Goal: Understand process/instructions: Learn how to perform a task or action

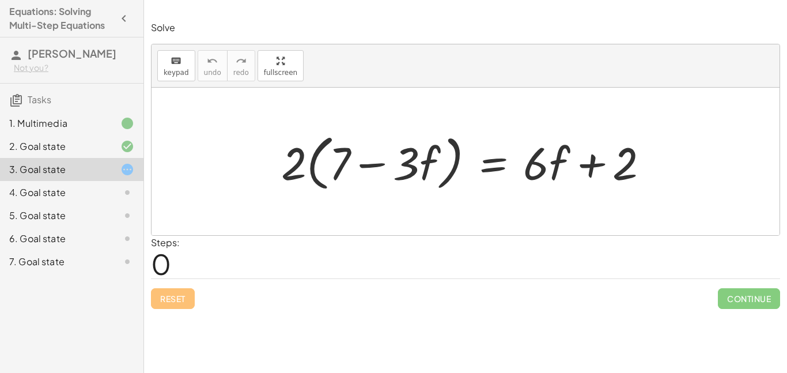
click at [54, 199] on div "4. Goal state" at bounding box center [55, 192] width 93 height 14
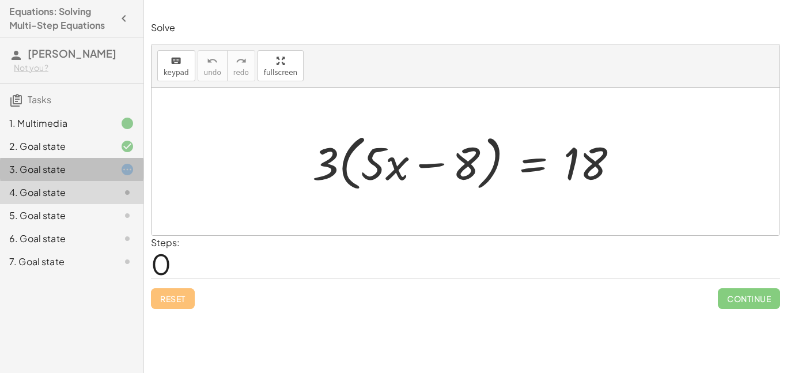
click at [103, 172] on div at bounding box center [118, 169] width 32 height 14
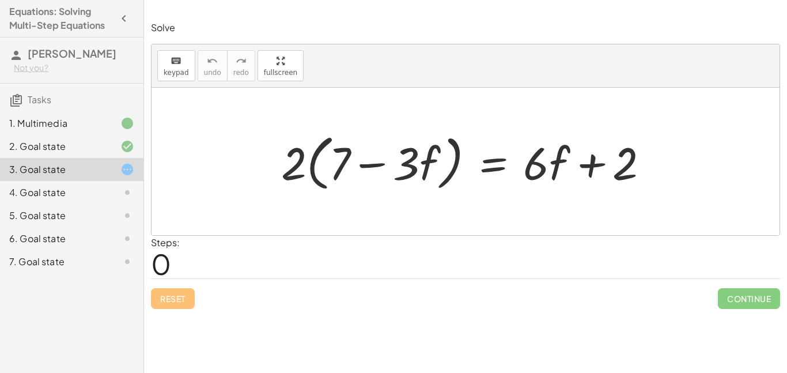
click at [103, 191] on div at bounding box center [118, 192] width 32 height 14
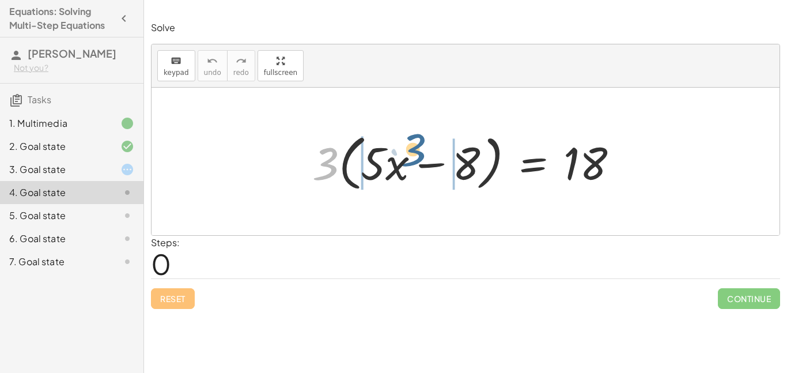
drag, startPoint x: 322, startPoint y: 147, endPoint x: 412, endPoint y: 135, distance: 90.2
click at [412, 135] on div at bounding box center [469, 161] width 326 height 66
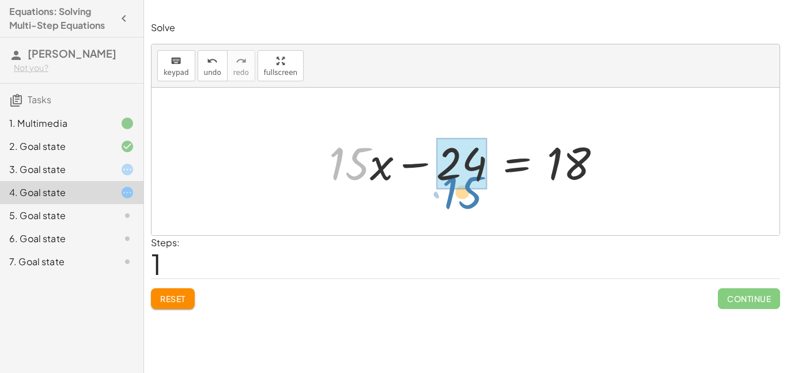
drag, startPoint x: 361, startPoint y: 168, endPoint x: 473, endPoint y: 196, distance: 116.3
click at [473, 196] on div "· 3 · ( + · 5 · x − 8 ) = 18 + · 3 · 5 · x − · 3 · 8 = 18 · 15 + · x + · x − = …" at bounding box center [465, 161] width 628 height 147
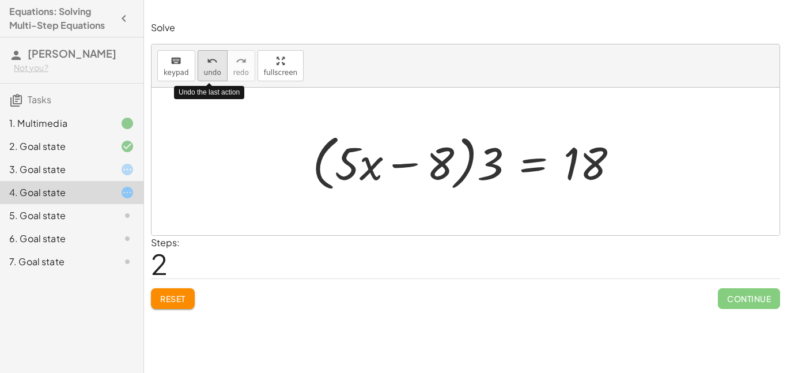
click at [214, 60] on icon "undo" at bounding box center [212, 61] width 11 height 14
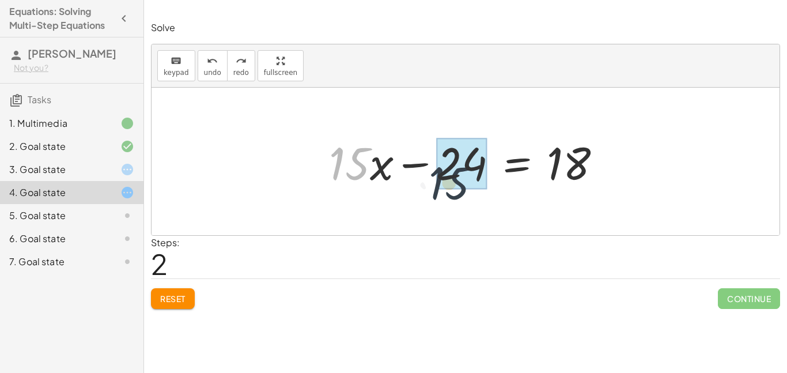
drag, startPoint x: 356, startPoint y: 168, endPoint x: 481, endPoint y: 182, distance: 125.8
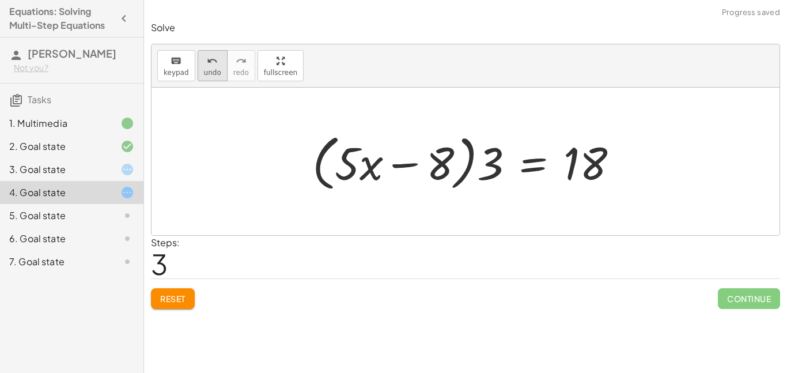
click at [207, 57] on icon "undo" at bounding box center [212, 61] width 11 height 14
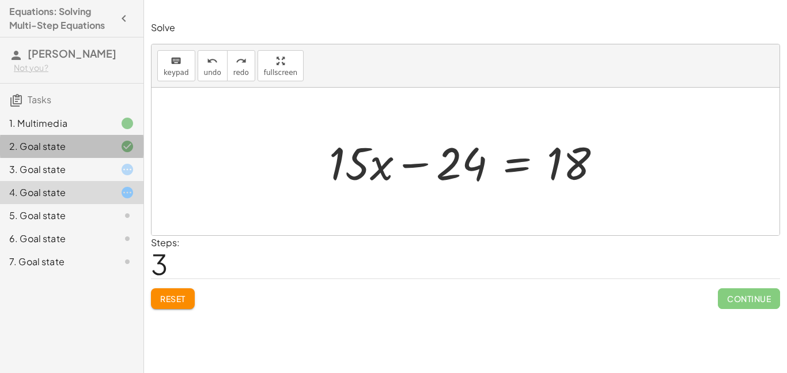
click at [58, 147] on div "2. Goal state" at bounding box center [55, 146] width 93 height 14
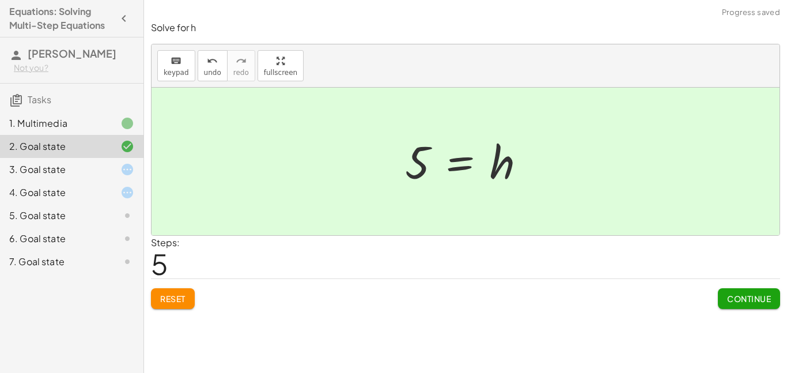
click at [66, 196] on div "4. Goal state" at bounding box center [55, 192] width 93 height 14
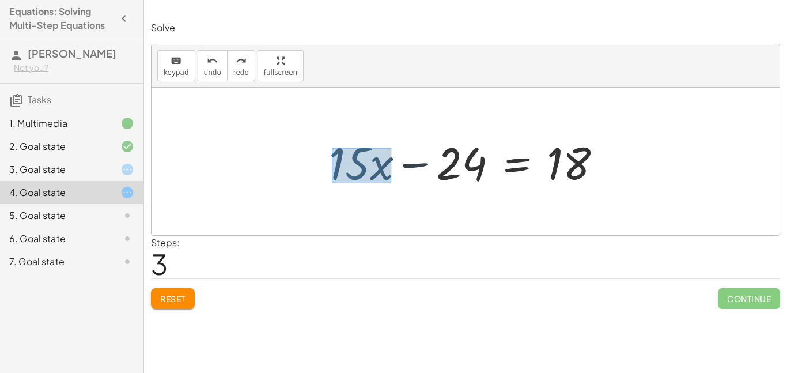
drag, startPoint x: 332, startPoint y: 147, endPoint x: 392, endPoint y: 181, distance: 69.1
click at [392, 181] on div at bounding box center [469, 161] width 293 height 59
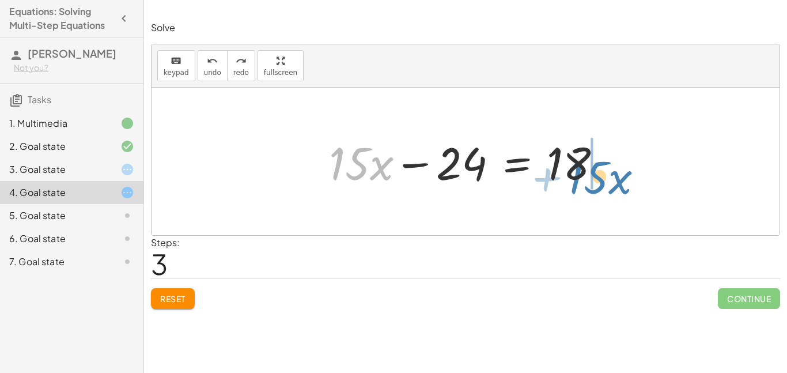
drag, startPoint x: 363, startPoint y: 167, endPoint x: 601, endPoint y: 181, distance: 238.3
click at [601, 181] on div at bounding box center [469, 161] width 293 height 59
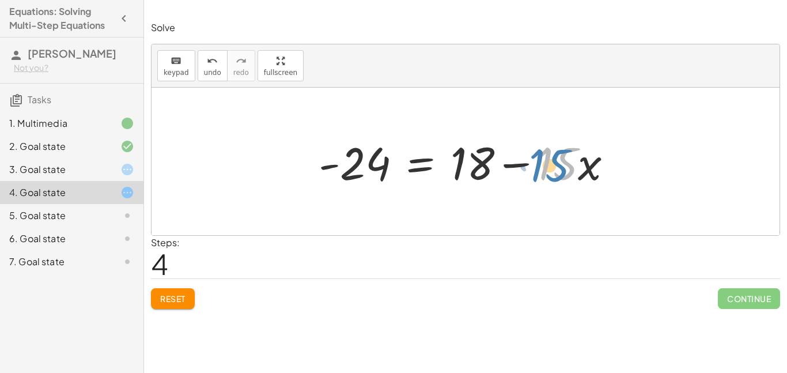
drag, startPoint x: 548, startPoint y: 161, endPoint x: 541, endPoint y: 162, distance: 7.0
click at [541, 162] on div at bounding box center [470, 161] width 314 height 59
drag, startPoint x: 541, startPoint y: 153, endPoint x: 599, endPoint y: 181, distance: 64.9
click at [599, 181] on div at bounding box center [470, 161] width 314 height 59
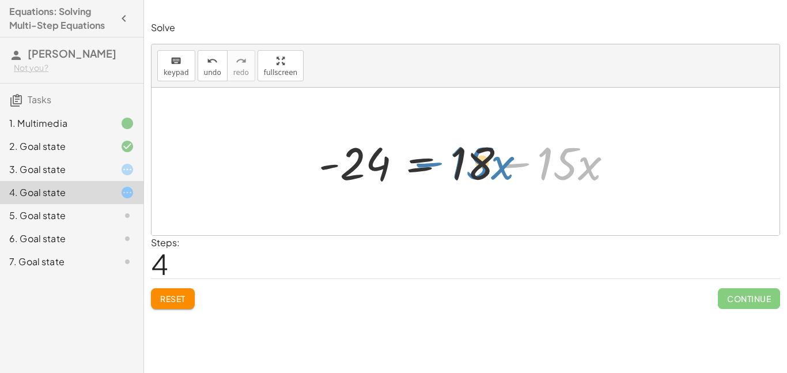
drag, startPoint x: 560, startPoint y: 158, endPoint x: 473, endPoint y: 158, distance: 87.0
click at [473, 158] on div at bounding box center [470, 161] width 314 height 59
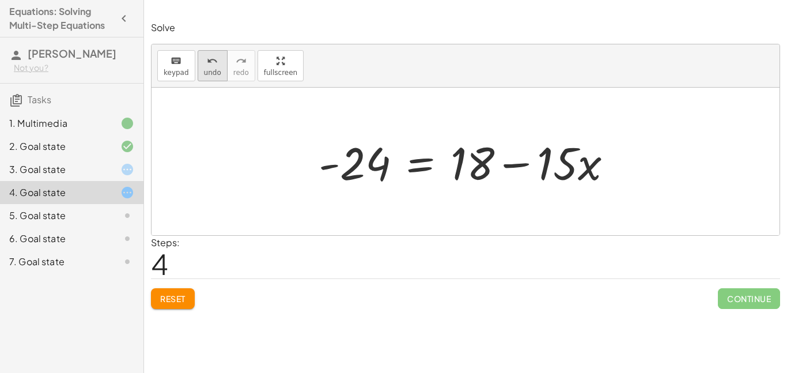
click at [215, 61] on div "undo" at bounding box center [212, 61] width 17 height 14
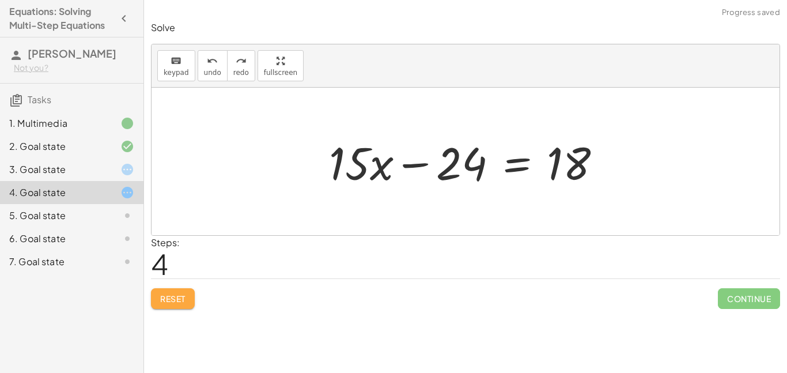
click at [185, 299] on span "Reset" at bounding box center [172, 298] width 25 height 10
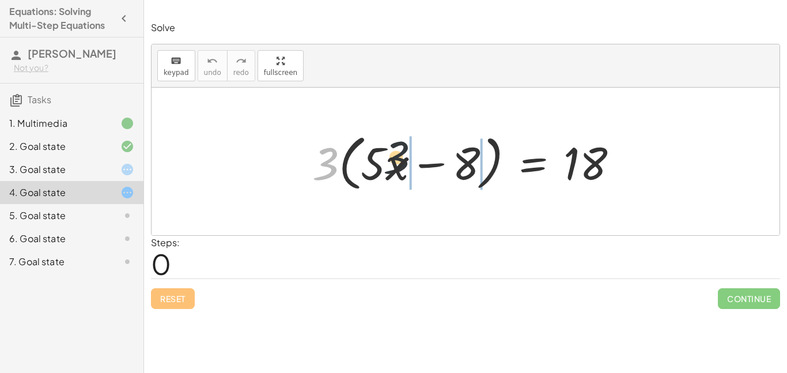
drag, startPoint x: 322, startPoint y: 162, endPoint x: 447, endPoint y: 161, distance: 125.5
click at [447, 161] on div at bounding box center [469, 161] width 326 height 66
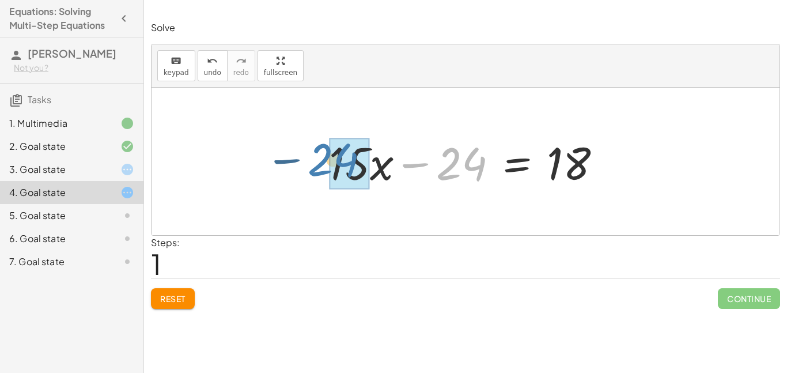
drag, startPoint x: 464, startPoint y: 163, endPoint x: 323, endPoint y: 165, distance: 141.1
click at [323, 165] on div at bounding box center [469, 161] width 293 height 59
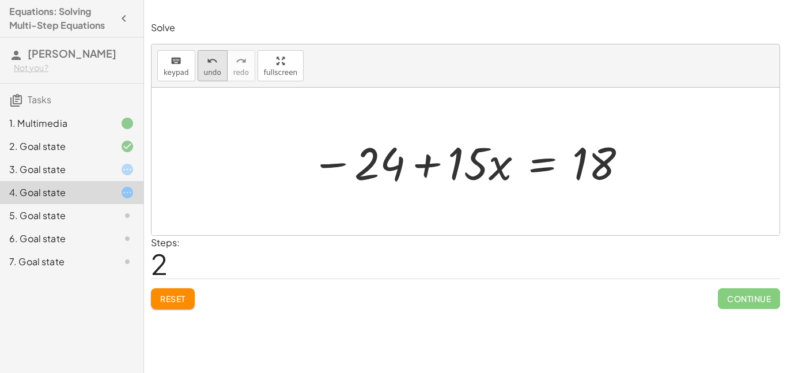
click at [208, 71] on span "undo" at bounding box center [212, 73] width 17 height 8
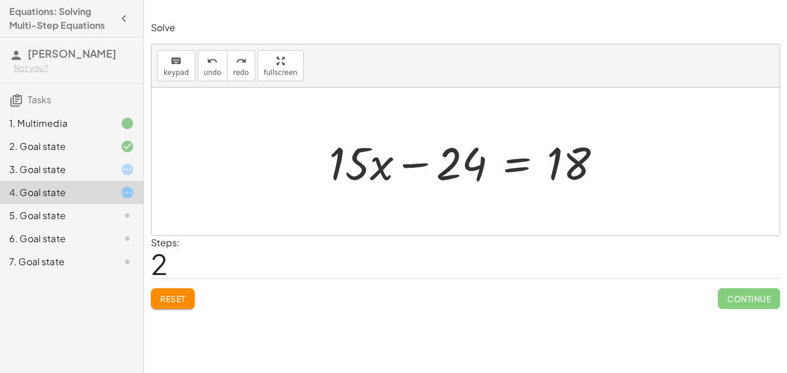
click at [163, 293] on span "Reset" at bounding box center [172, 298] width 25 height 10
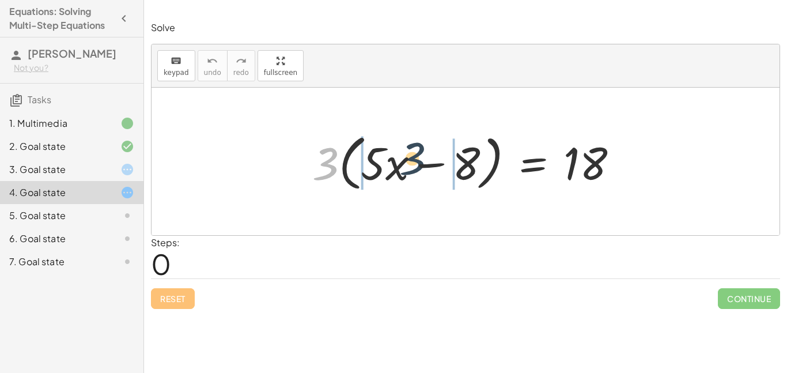
drag, startPoint x: 323, startPoint y: 176, endPoint x: 410, endPoint y: 168, distance: 87.3
click at [410, 168] on div at bounding box center [469, 161] width 326 height 66
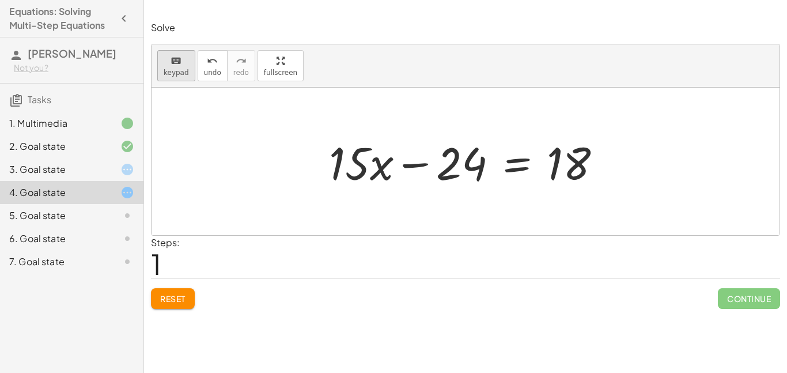
click at [168, 65] on div "keyboard" at bounding box center [176, 61] width 25 height 14
drag, startPoint x: 341, startPoint y: 159, endPoint x: 386, endPoint y: 184, distance: 50.8
click at [386, 184] on div at bounding box center [361, 163] width 64 height 54
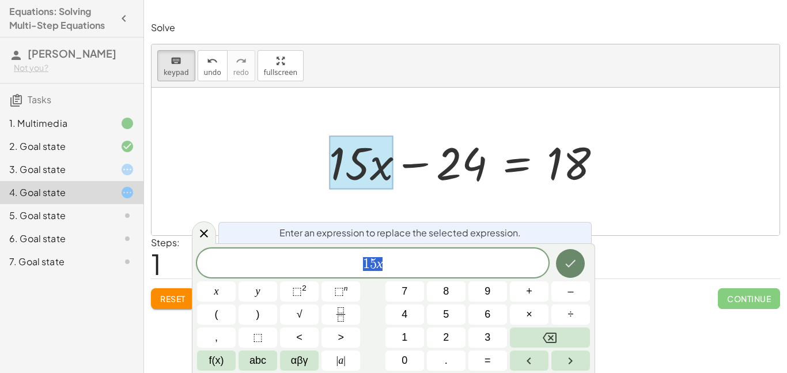
click at [572, 274] on button "Done" at bounding box center [570, 263] width 29 height 29
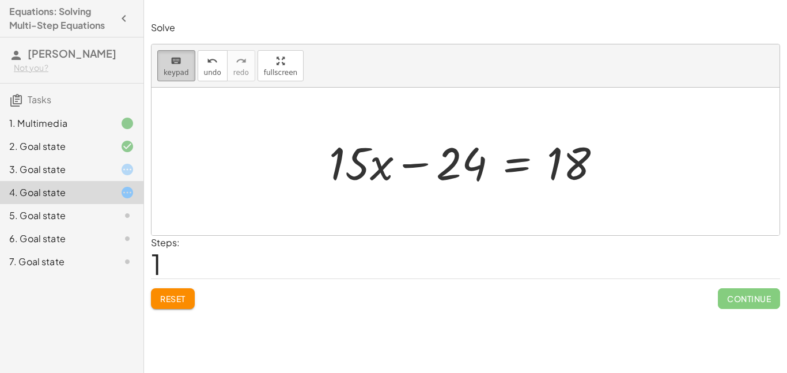
click at [168, 66] on div "keyboard" at bounding box center [176, 61] width 25 height 14
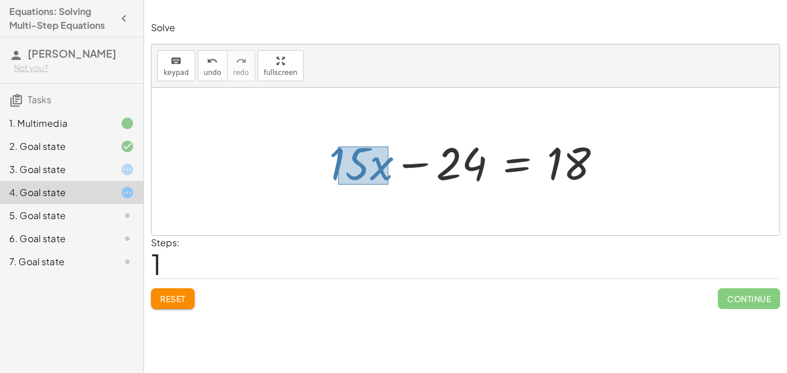
drag, startPoint x: 338, startPoint y: 146, endPoint x: 388, endPoint y: 183, distance: 62.2
click at [388, 183] on div at bounding box center [469, 161] width 293 height 59
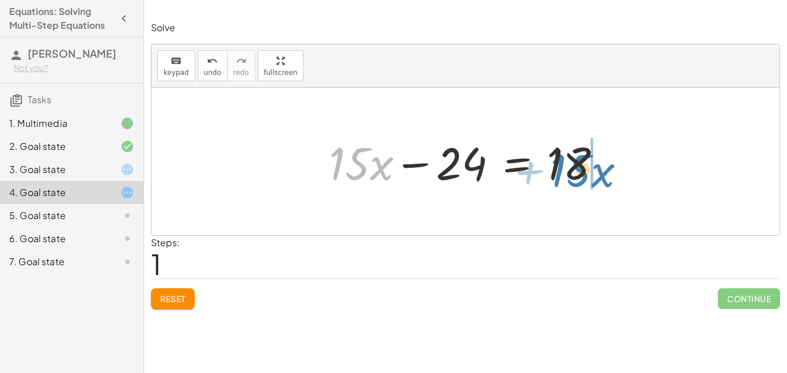
drag, startPoint x: 366, startPoint y: 169, endPoint x: 587, endPoint y: 176, distance: 221.2
click at [587, 176] on div at bounding box center [469, 161] width 293 height 59
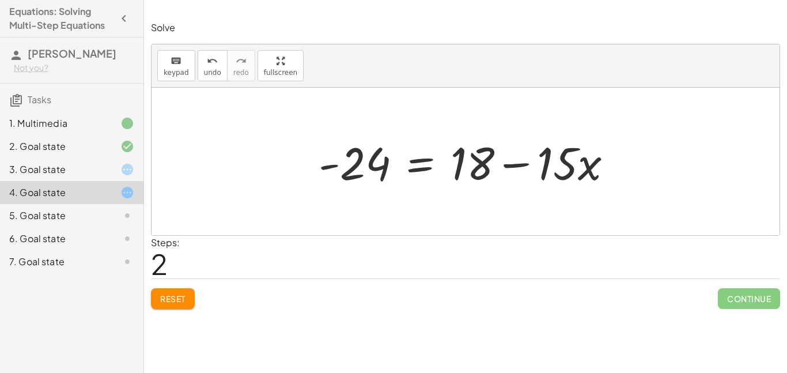
click at [83, 215] on div "5. Goal state" at bounding box center [55, 215] width 93 height 14
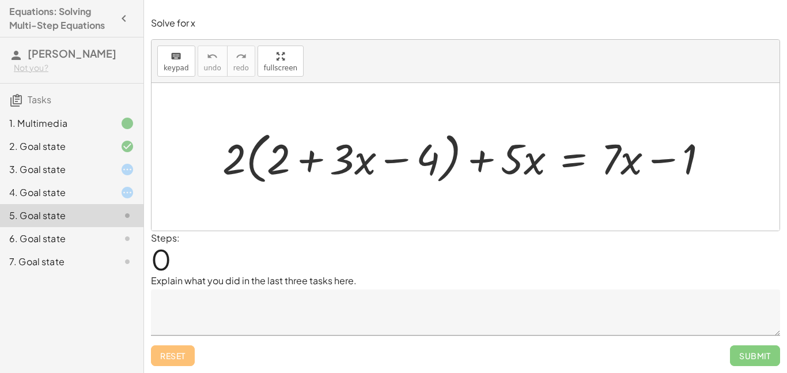
click at [76, 163] on div "3. Goal state" at bounding box center [55, 169] width 93 height 14
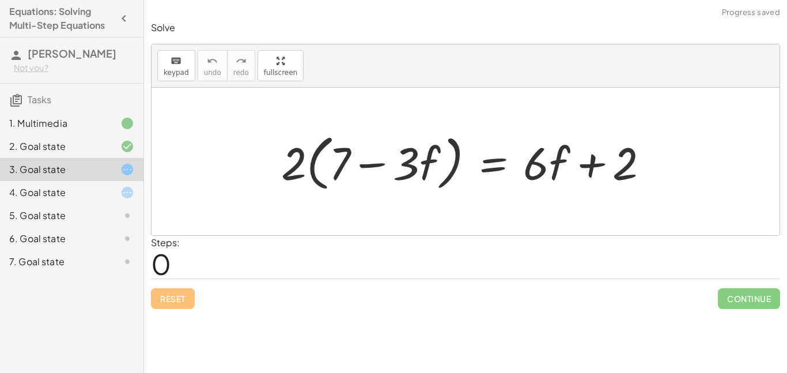
click at [60, 187] on div "4. Goal state" at bounding box center [55, 192] width 93 height 14
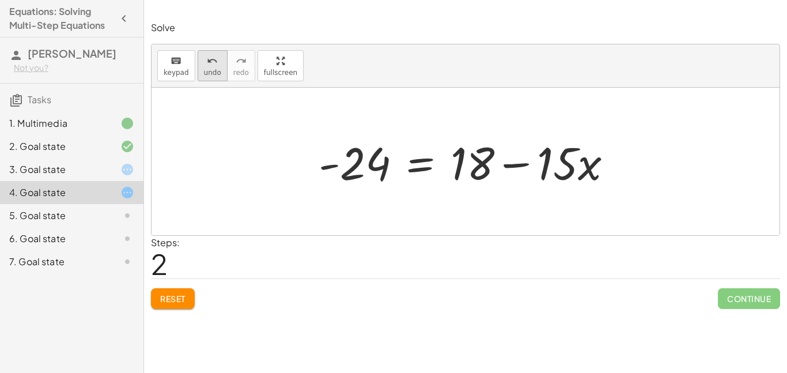
click at [218, 69] on button "undo undo" at bounding box center [213, 65] width 30 height 31
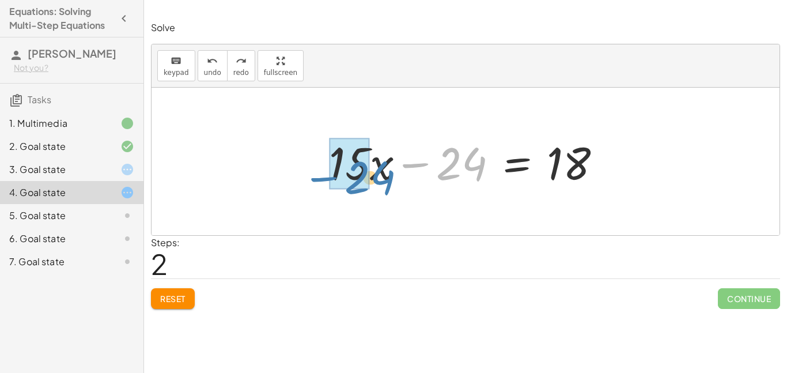
drag, startPoint x: 445, startPoint y: 153, endPoint x: 352, endPoint y: 167, distance: 93.7
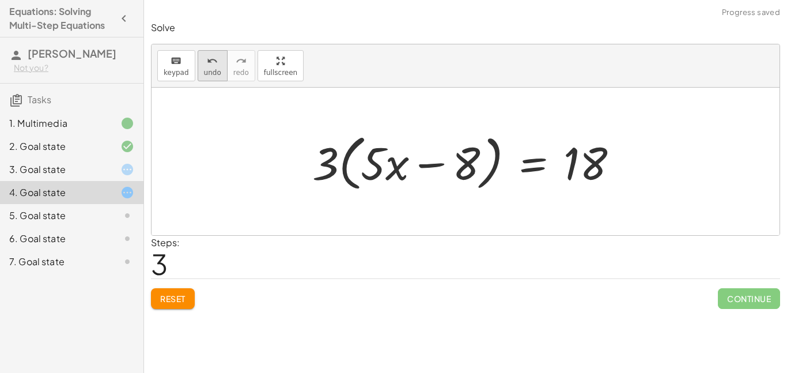
click at [210, 60] on icon "undo" at bounding box center [212, 61] width 11 height 14
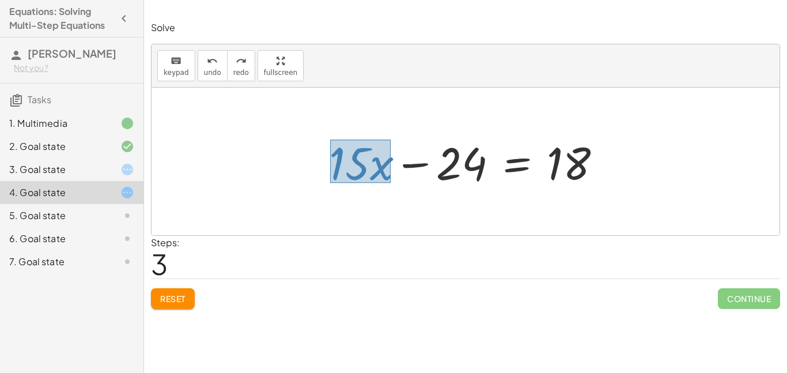
drag, startPoint x: 330, startPoint y: 139, endPoint x: 390, endPoint y: 183, distance: 74.3
click at [390, 183] on div at bounding box center [469, 161] width 293 height 59
click at [370, 199] on div at bounding box center [465, 161] width 628 height 147
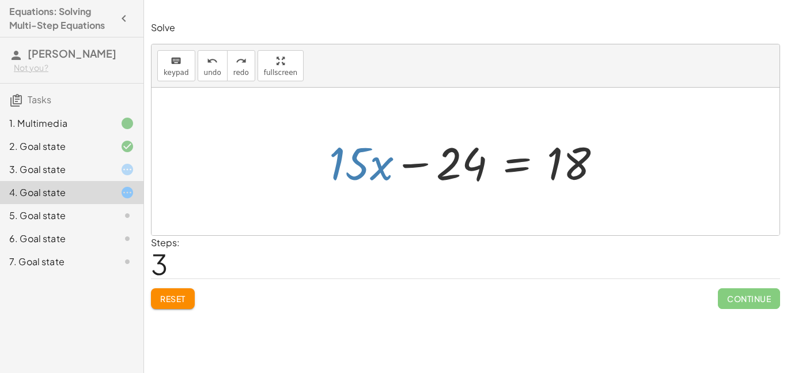
click at [370, 199] on div at bounding box center [465, 161] width 628 height 147
click at [351, 151] on div at bounding box center [469, 161] width 293 height 59
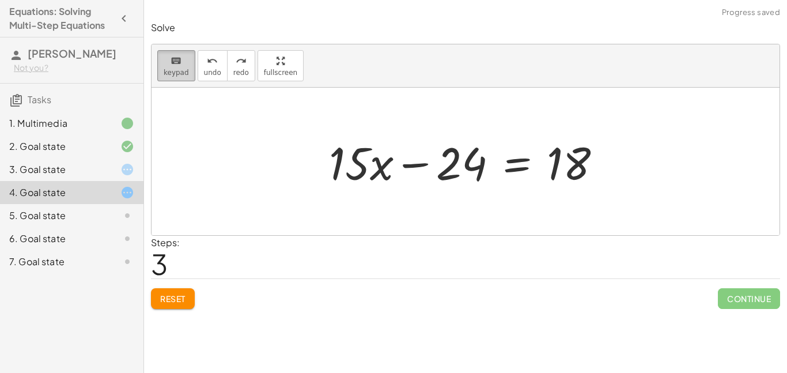
click at [181, 50] on button "keyboard keypad" at bounding box center [176, 65] width 38 height 31
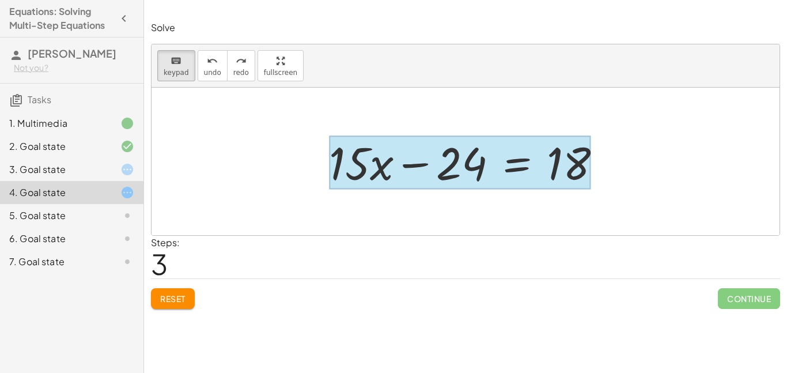
click at [490, 146] on div at bounding box center [459, 163] width 261 height 54
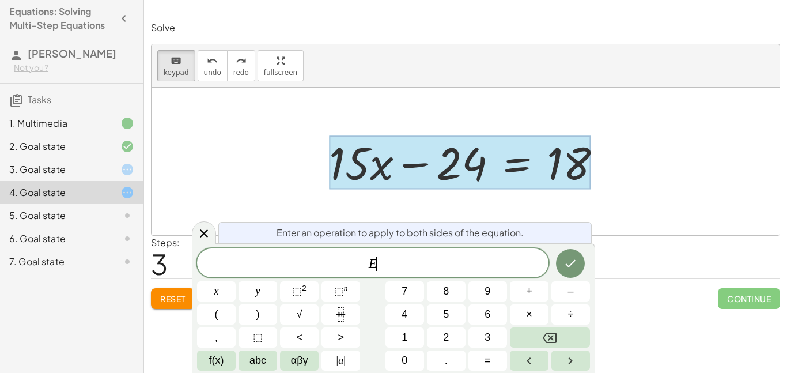
scroll to position [1, 0]
click at [668, 160] on div at bounding box center [465, 161] width 628 height 147
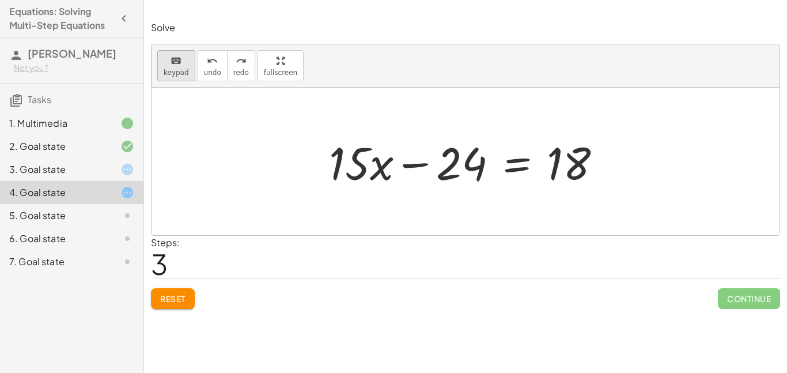
click at [170, 66] on icon "keyboard" at bounding box center [175, 61] width 11 height 14
click at [175, 299] on span "Reset" at bounding box center [172, 298] width 25 height 10
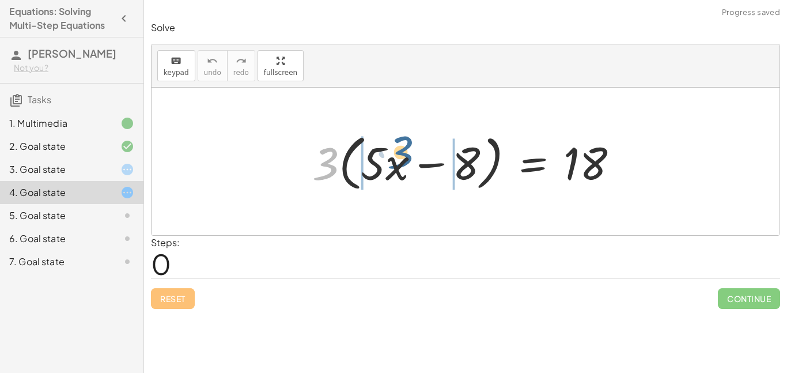
drag, startPoint x: 329, startPoint y: 162, endPoint x: 405, endPoint y: 154, distance: 76.4
click at [405, 154] on div at bounding box center [469, 161] width 326 height 66
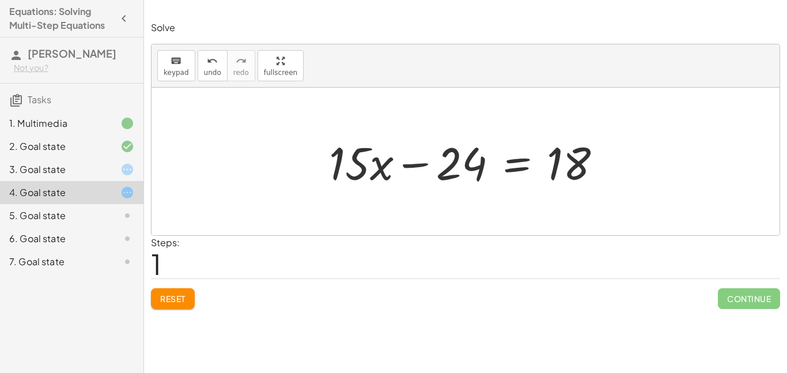
click at [405, 154] on div at bounding box center [469, 161] width 293 height 59
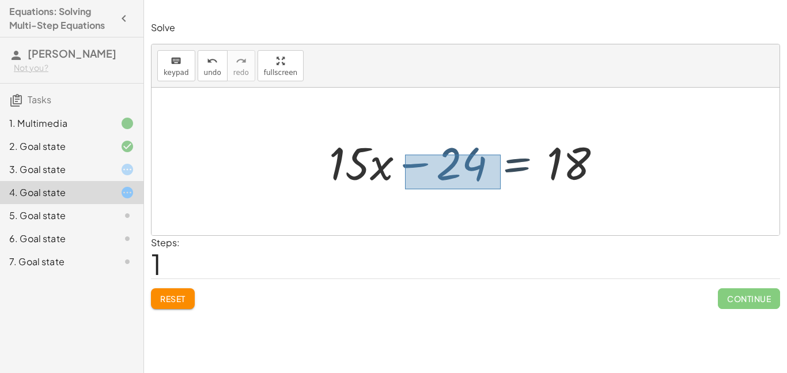
drag, startPoint x: 405, startPoint y: 154, endPoint x: 499, endPoint y: 188, distance: 100.2
click at [499, 188] on div at bounding box center [469, 161] width 293 height 59
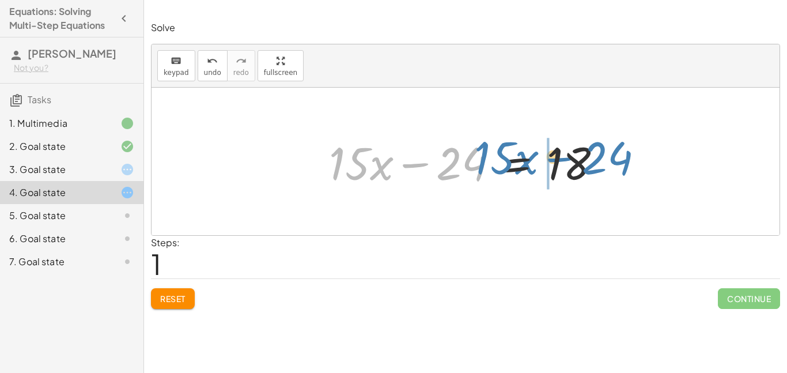
drag, startPoint x: 466, startPoint y: 170, endPoint x: 611, endPoint y: 165, distance: 144.6
click at [611, 165] on div at bounding box center [469, 161] width 293 height 59
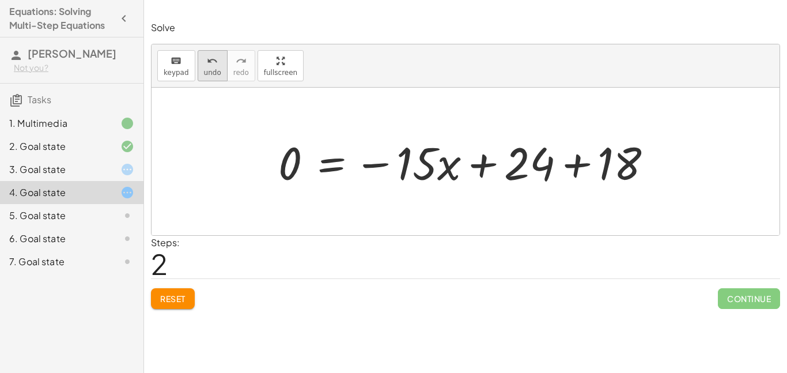
click at [216, 66] on div "undo" at bounding box center [212, 61] width 17 height 14
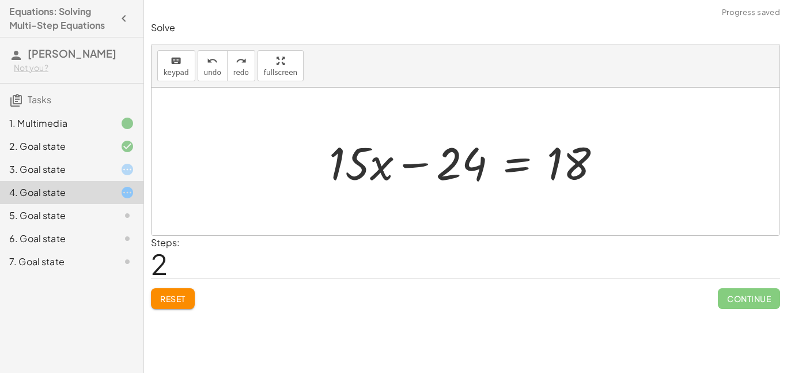
click at [166, 295] on span "Reset" at bounding box center [172, 298] width 25 height 10
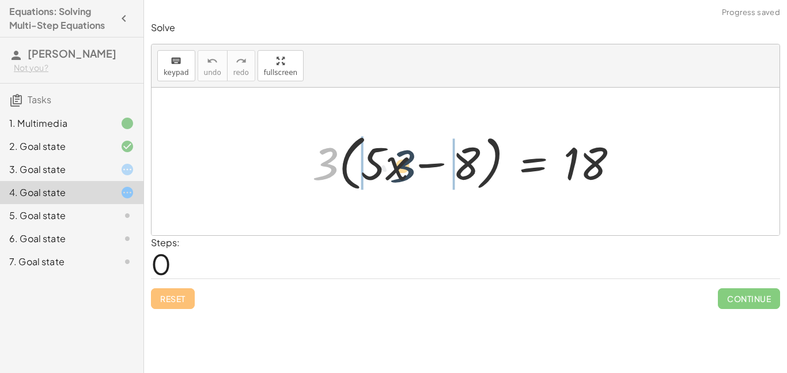
drag, startPoint x: 325, startPoint y: 157, endPoint x: 404, endPoint y: 157, distance: 78.9
click at [404, 157] on div at bounding box center [469, 161] width 326 height 66
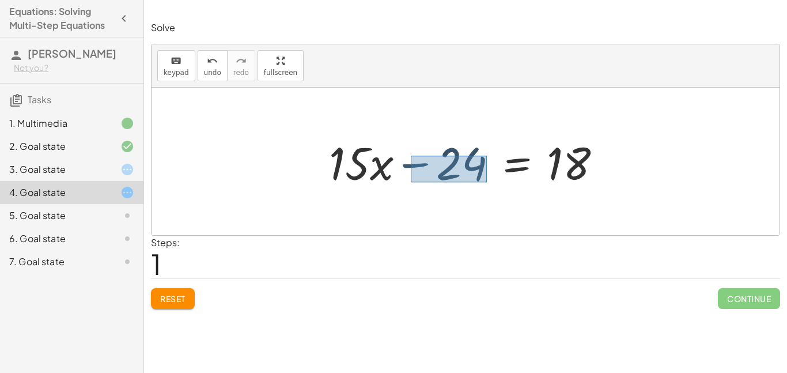
drag, startPoint x: 411, startPoint y: 155, endPoint x: 484, endPoint y: 178, distance: 77.1
click at [484, 178] on div at bounding box center [469, 161] width 293 height 59
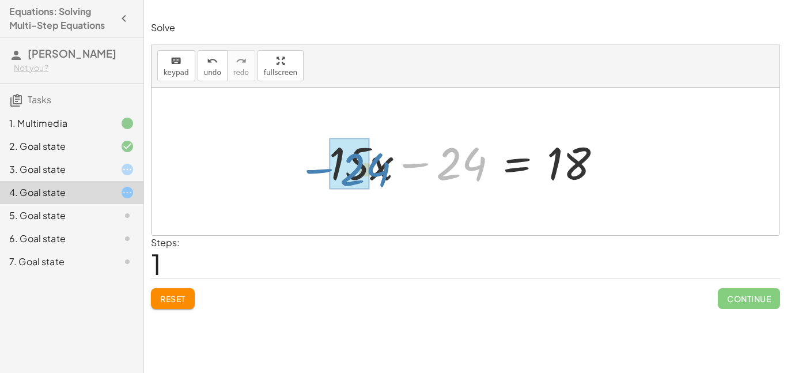
drag, startPoint x: 475, startPoint y: 171, endPoint x: 378, endPoint y: 178, distance: 96.4
click at [378, 178] on div at bounding box center [469, 161] width 293 height 59
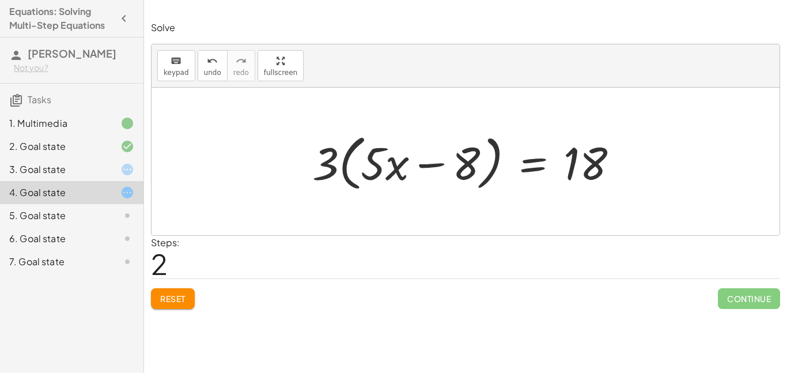
click at [185, 301] on span "Reset" at bounding box center [172, 298] width 25 height 10
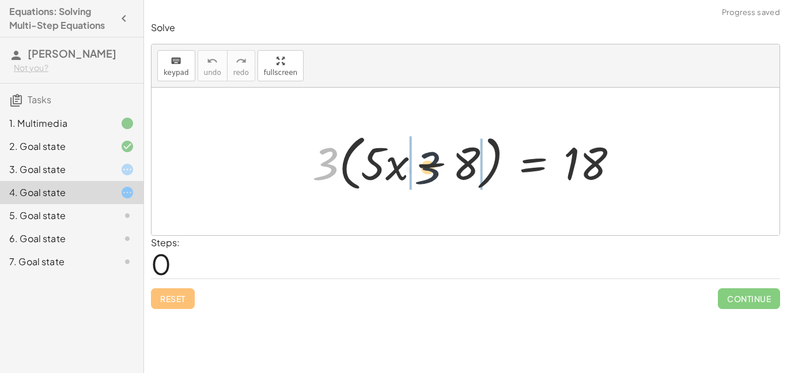
drag, startPoint x: 318, startPoint y: 164, endPoint x: 424, endPoint y: 168, distance: 106.0
click at [424, 168] on div at bounding box center [469, 161] width 326 height 66
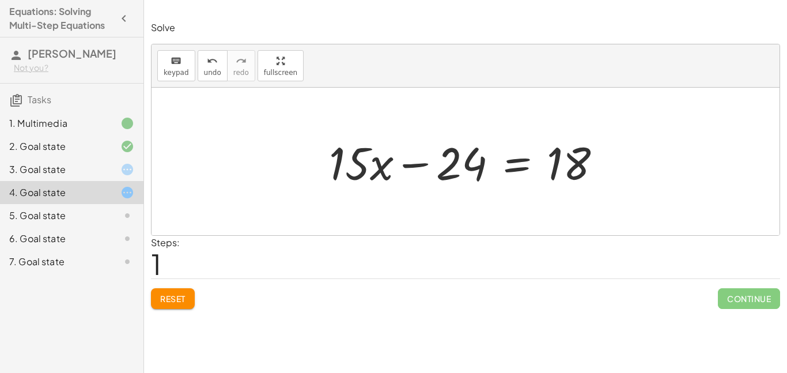
click at [113, 217] on div at bounding box center [118, 215] width 32 height 14
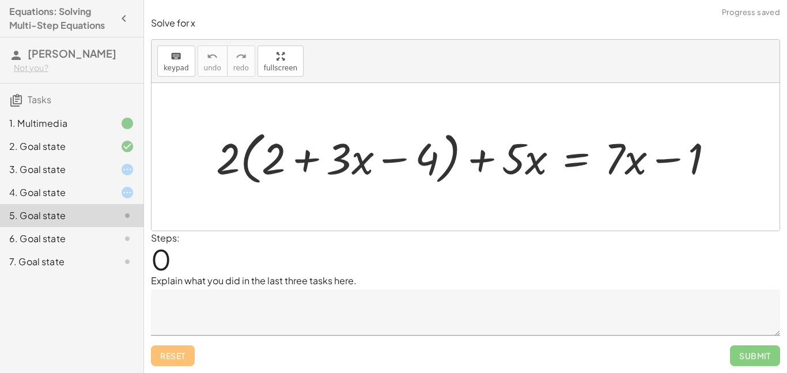
click at [88, 244] on div "6. Goal state" at bounding box center [55, 239] width 93 height 14
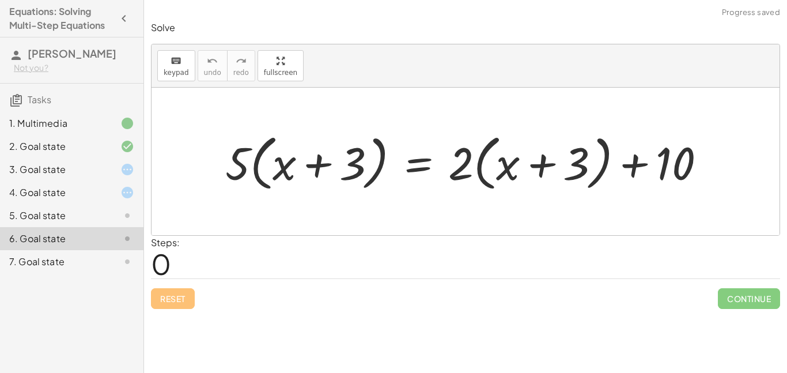
click at [71, 268] on div "7. Goal state" at bounding box center [55, 262] width 93 height 14
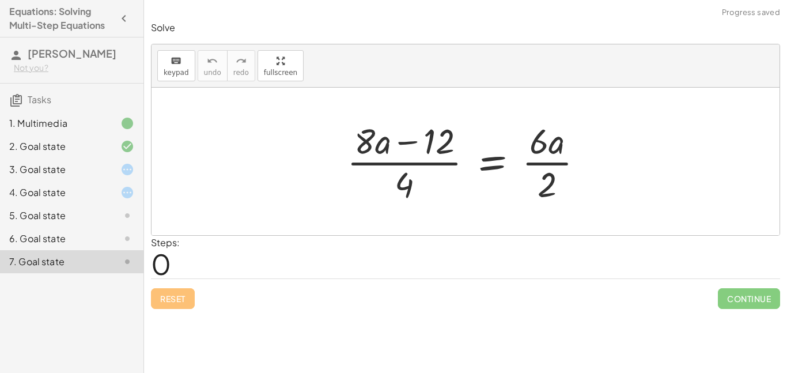
click at [94, 204] on div "3. Goal state" at bounding box center [71, 215] width 143 height 23
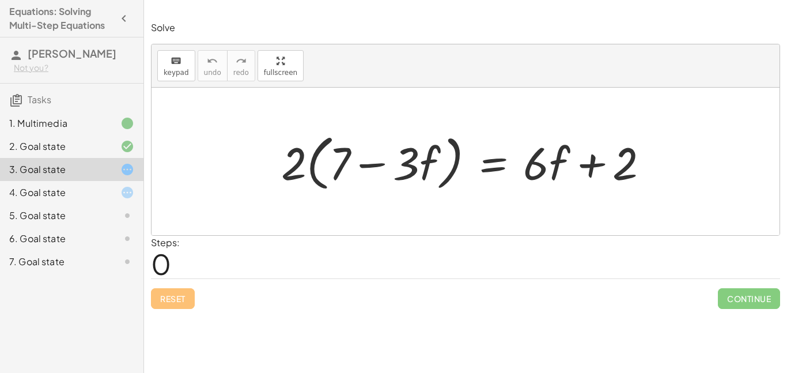
click at [102, 176] on div "3. Goal state" at bounding box center [71, 169] width 143 height 23
drag, startPoint x: 299, startPoint y: 157, endPoint x: 393, endPoint y: 147, distance: 94.4
click at [393, 147] on div at bounding box center [469, 161] width 388 height 66
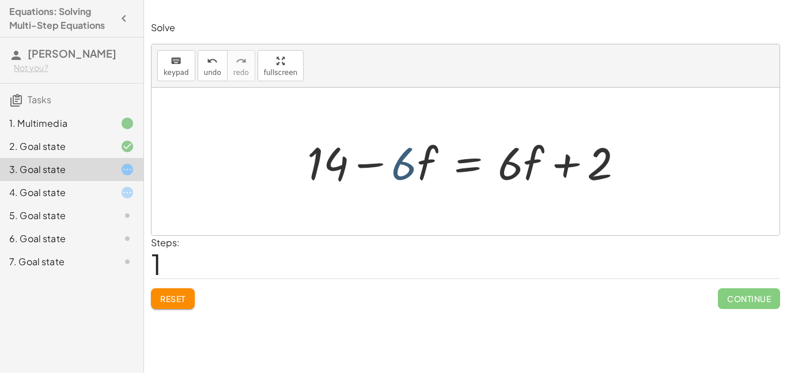
click at [406, 159] on div at bounding box center [469, 161] width 337 height 59
drag, startPoint x: 400, startPoint y: 151, endPoint x: 440, endPoint y: 179, distance: 48.4
click at [440, 179] on div at bounding box center [469, 161] width 337 height 59
click at [424, 161] on div at bounding box center [469, 161] width 337 height 59
drag, startPoint x: 399, startPoint y: 151, endPoint x: 429, endPoint y: 174, distance: 38.1
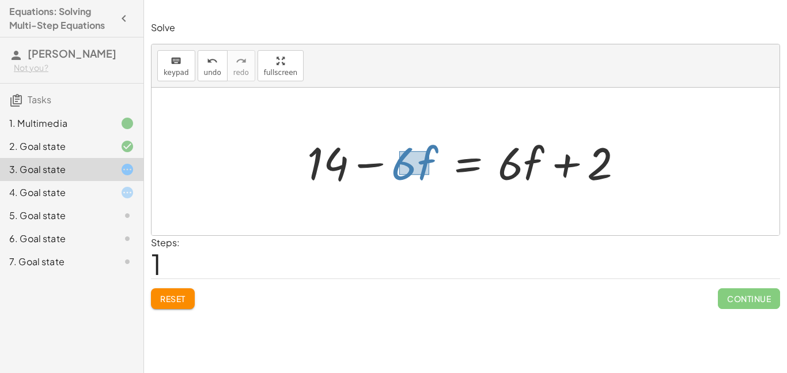
click at [429, 174] on div at bounding box center [469, 161] width 337 height 59
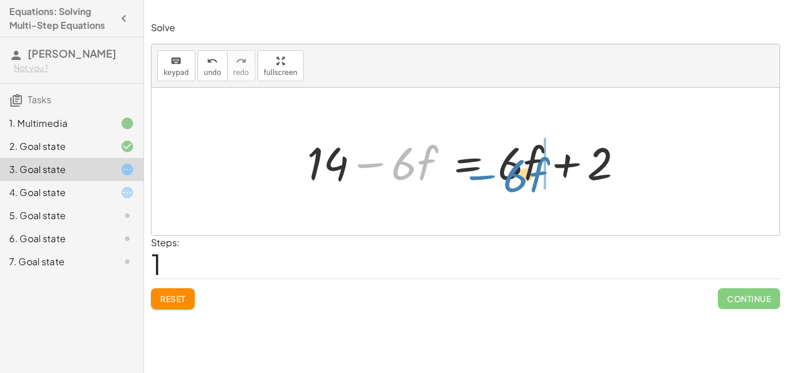
drag, startPoint x: 417, startPoint y: 167, endPoint x: 527, endPoint y: 179, distance: 110.6
click at [527, 179] on div at bounding box center [469, 161] width 337 height 59
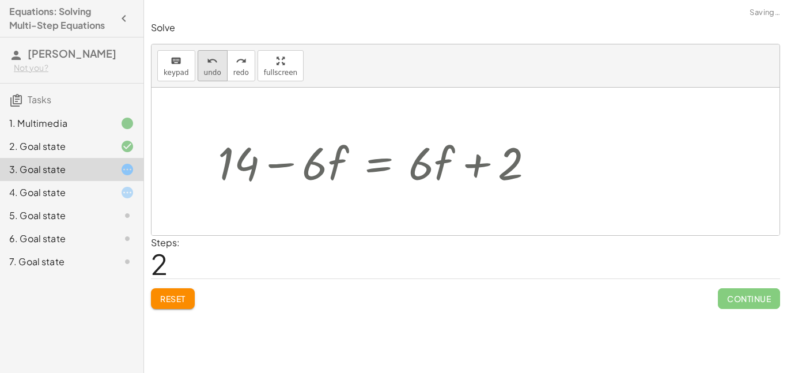
click at [214, 67] on button "undo undo" at bounding box center [213, 65] width 30 height 31
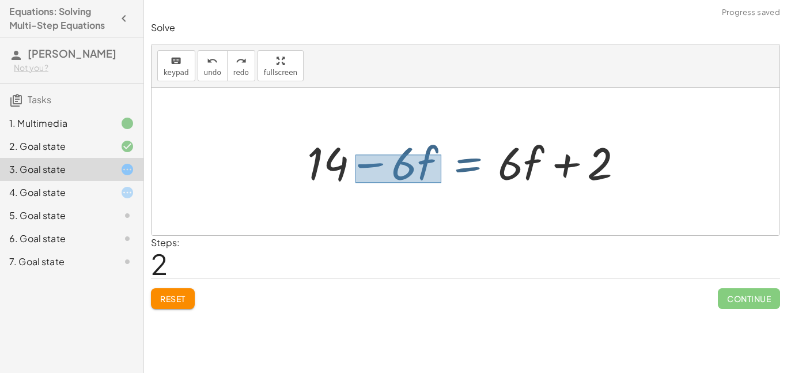
drag, startPoint x: 355, startPoint y: 154, endPoint x: 441, endPoint y: 181, distance: 89.3
click at [441, 181] on div at bounding box center [469, 161] width 337 height 59
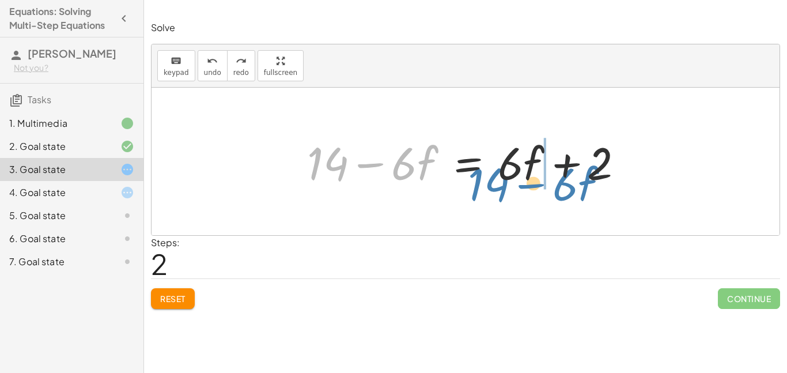
drag, startPoint x: 407, startPoint y: 163, endPoint x: 568, endPoint y: 184, distance: 162.1
click at [568, 184] on div at bounding box center [469, 161] width 337 height 59
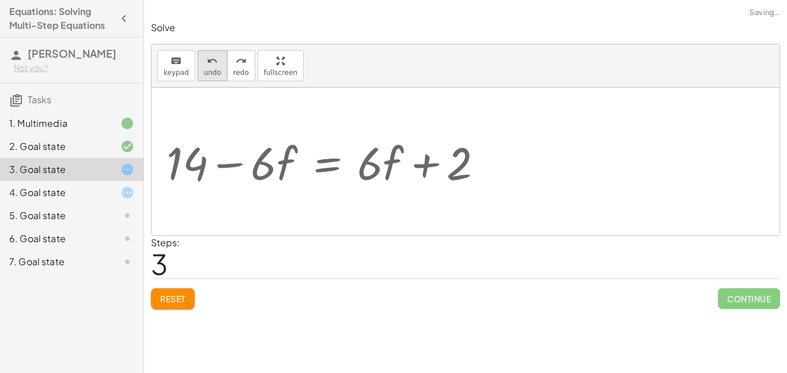
click at [207, 66] on icon "undo" at bounding box center [212, 61] width 11 height 14
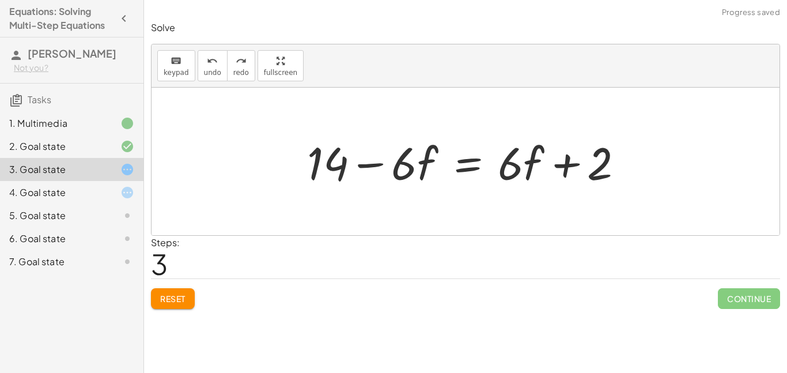
click at [167, 294] on span "Reset" at bounding box center [172, 298] width 25 height 10
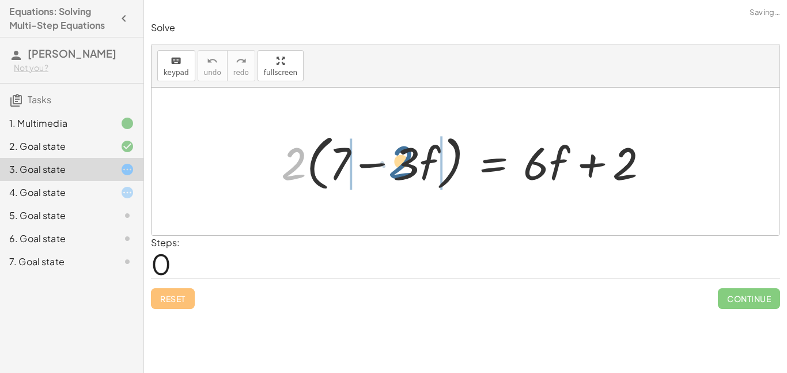
drag, startPoint x: 290, startPoint y: 153, endPoint x: 399, endPoint y: 156, distance: 109.5
click at [399, 156] on div at bounding box center [469, 161] width 388 height 66
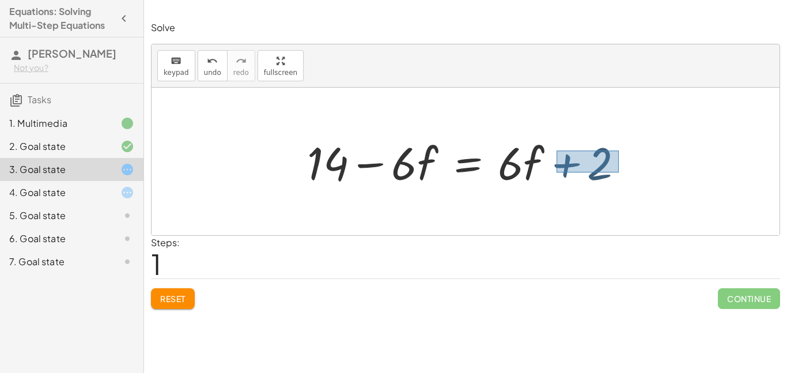
drag, startPoint x: 556, startPoint y: 150, endPoint x: 616, endPoint y: 178, distance: 66.0
click at [616, 178] on div at bounding box center [469, 161] width 337 height 59
click at [608, 169] on div at bounding box center [469, 161] width 337 height 59
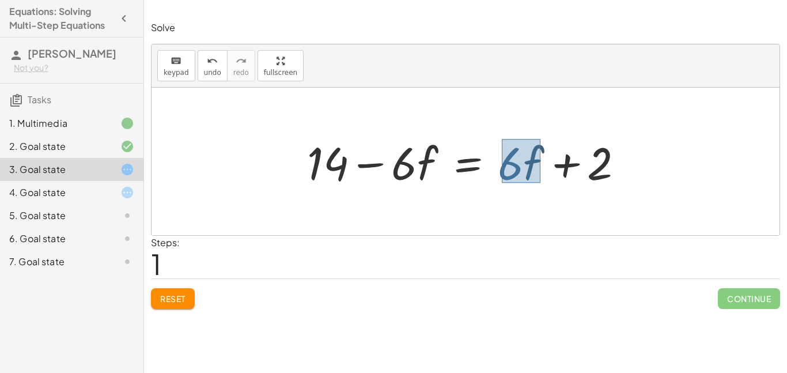
drag, startPoint x: 502, startPoint y: 139, endPoint x: 540, endPoint y: 183, distance: 58.0
click at [540, 183] on div at bounding box center [469, 161] width 337 height 59
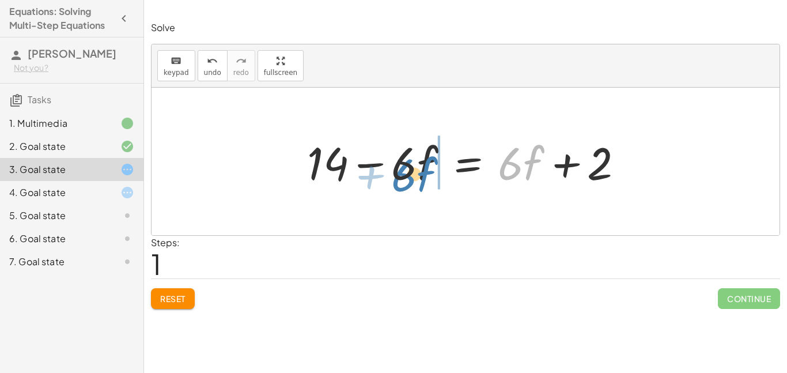
drag, startPoint x: 525, startPoint y: 175, endPoint x: 419, endPoint y: 187, distance: 106.7
click at [419, 187] on div at bounding box center [469, 161] width 337 height 59
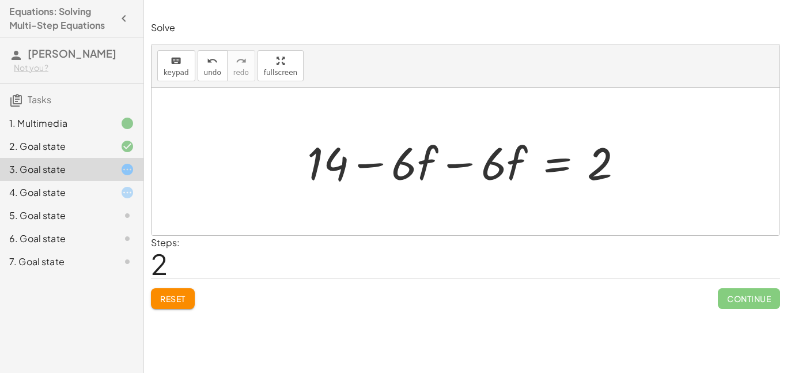
click at [97, 210] on div "5. Goal state" at bounding box center [55, 215] width 93 height 14
